Goal: Task Accomplishment & Management: Use online tool/utility

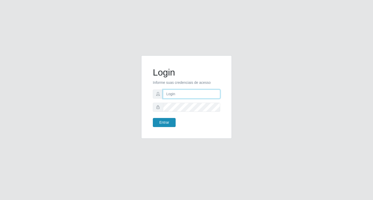
type input "[EMAIL_ADDRESS][DOMAIN_NAME]"
click at [165, 121] on button "Entrar" at bounding box center [164, 122] width 23 height 9
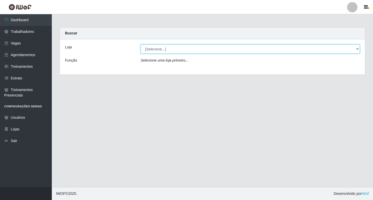
click at [168, 47] on select "[Selecione...] Super Popular" at bounding box center [250, 49] width 219 height 9
select select "537"
click at [141, 45] on select "[Selecione...] Super Popular" at bounding box center [250, 49] width 219 height 9
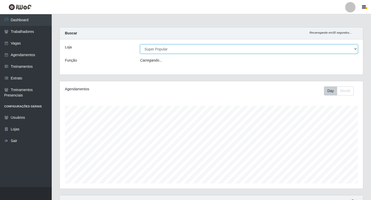
scroll to position [107, 304]
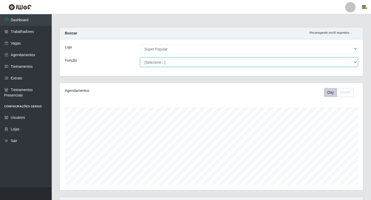
drag, startPoint x: 167, startPoint y: 53, endPoint x: 164, endPoint y: 62, distance: 9.5
click at [164, 62] on select "[Selecione...] Repositor Repositor + Repositor ++" at bounding box center [249, 62] width 218 height 9
click at [140, 58] on select "[Selecione...] Repositor Repositor + Repositor ++" at bounding box center [249, 62] width 218 height 9
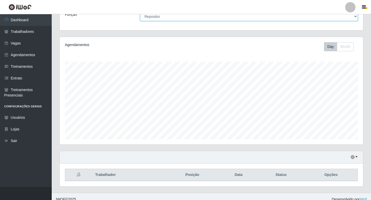
scroll to position [50, 0]
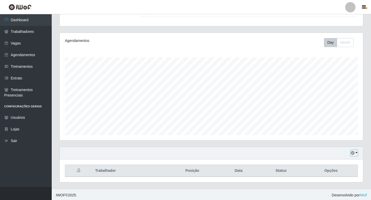
click at [354, 151] on button "button" at bounding box center [354, 153] width 7 height 6
click at [329, 133] on button "1 Semana" at bounding box center [337, 133] width 41 height 11
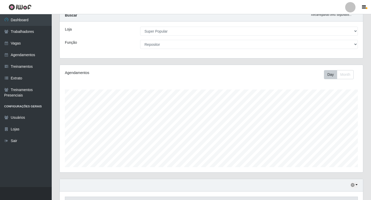
scroll to position [0, 0]
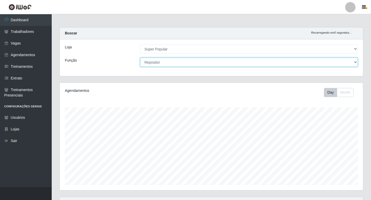
click at [299, 63] on select "[Selecione...] Repositor Repositor + Repositor ++" at bounding box center [249, 62] width 218 height 9
click at [140, 58] on select "[Selecione...] Repositor Repositor + Repositor ++" at bounding box center [249, 62] width 218 height 9
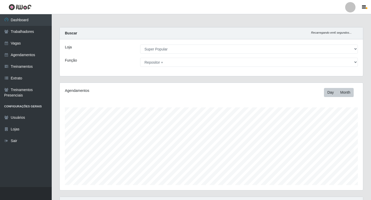
drag, startPoint x: 340, startPoint y: 85, endPoint x: 344, endPoint y: 92, distance: 8.5
click at [342, 91] on div "Agendamentos Day Month" at bounding box center [212, 136] width 304 height 107
click at [344, 92] on button "Month" at bounding box center [345, 92] width 17 height 9
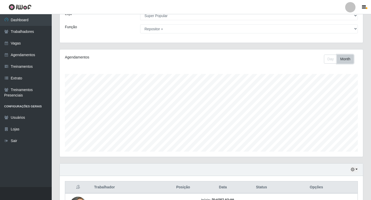
scroll to position [98, 0]
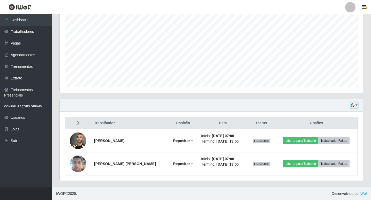
click at [355, 108] on button "button" at bounding box center [354, 105] width 7 height 6
click at [352, 107] on icon "button" at bounding box center [353, 106] width 4 height 4
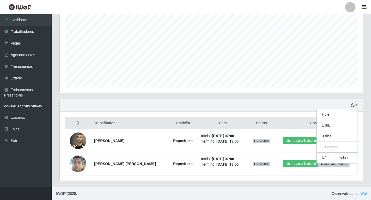
click at [327, 91] on div "Agendamentos Day Month" at bounding box center [212, 38] width 304 height 107
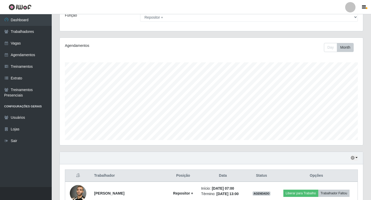
scroll to position [0, 0]
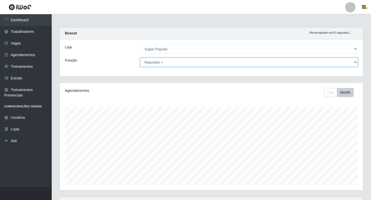
click at [177, 62] on select "[Selecione...] Repositor Repositor + Repositor ++" at bounding box center [249, 62] width 218 height 9
select select "24"
click at [140, 58] on select "[Selecione...] Repositor Repositor + Repositor ++" at bounding box center [249, 62] width 218 height 9
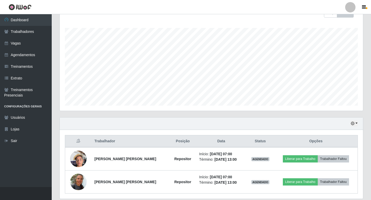
scroll to position [98, 0]
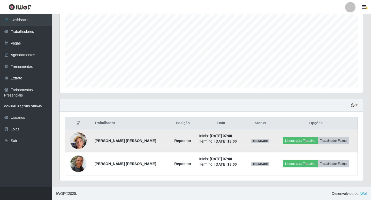
click at [244, 149] on td "Início: [DATE] 07:00 Término: [DATE] 13:00" at bounding box center [221, 140] width 50 height 23
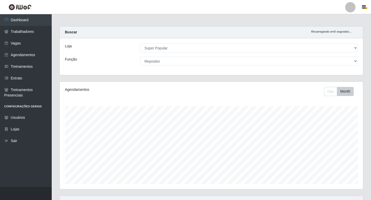
scroll to position [0, 0]
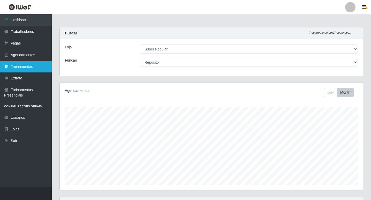
click at [17, 68] on link "Treinamentos" at bounding box center [26, 67] width 52 height 12
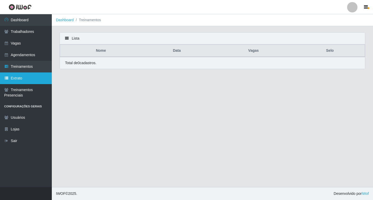
click at [30, 78] on link "Extrato" at bounding box center [26, 78] width 52 height 12
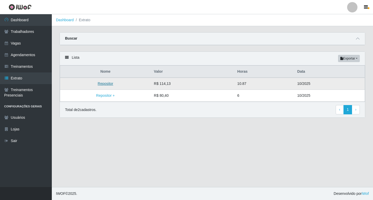
click at [106, 85] on link "Repositor" at bounding box center [106, 84] width 16 height 4
click at [104, 84] on link "Repositor" at bounding box center [106, 84] width 16 height 4
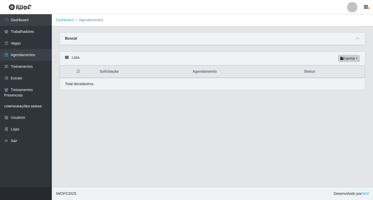
click at [104, 71] on th "Solicitação" at bounding box center [143, 72] width 93 height 12
click at [64, 19] on link "Dashboard" at bounding box center [65, 20] width 18 height 4
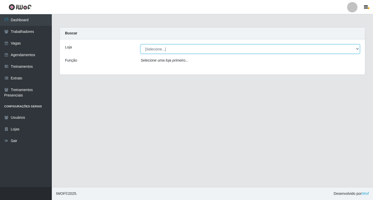
click at [179, 49] on select "[Selecione...] Super Popular" at bounding box center [250, 49] width 219 height 9
select select "537"
click at [141, 45] on select "[Selecione...] Super Popular" at bounding box center [250, 49] width 219 height 9
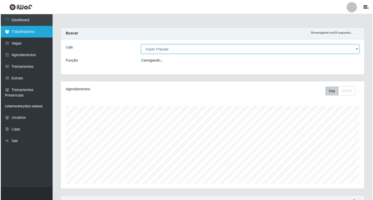
scroll to position [107, 304]
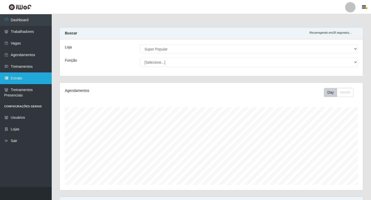
click at [27, 78] on link "Extrato" at bounding box center [26, 78] width 52 height 12
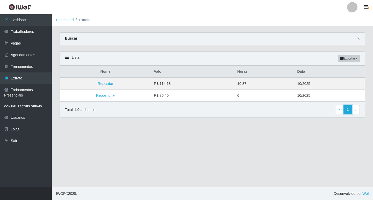
click at [346, 108] on link "1" at bounding box center [347, 109] width 9 height 9
click at [181, 87] on td "R$ 114,13" at bounding box center [192, 84] width 83 height 12
drag, startPoint x: 149, startPoint y: 73, endPoint x: 166, endPoint y: 28, distance: 48.0
click at [166, 28] on main "Dashboard Extrato Carregando... Buscar Loja [Selecione...] Super Popular Função…" at bounding box center [212, 100] width 321 height 173
